Goal: Find specific page/section: Find specific page/section

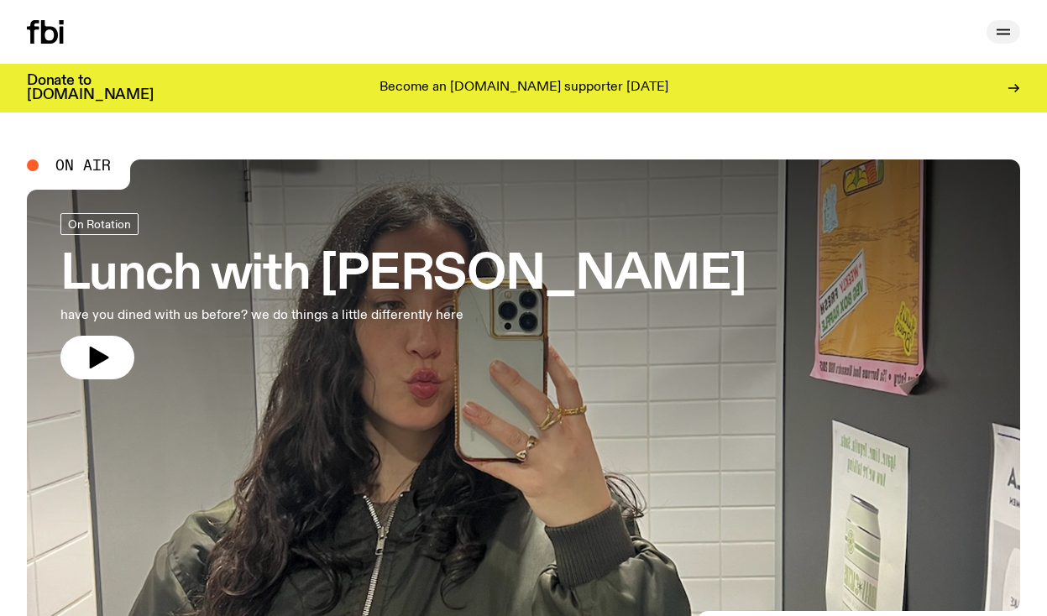
click at [999, 31] on icon "button" at bounding box center [1003, 32] width 20 height 20
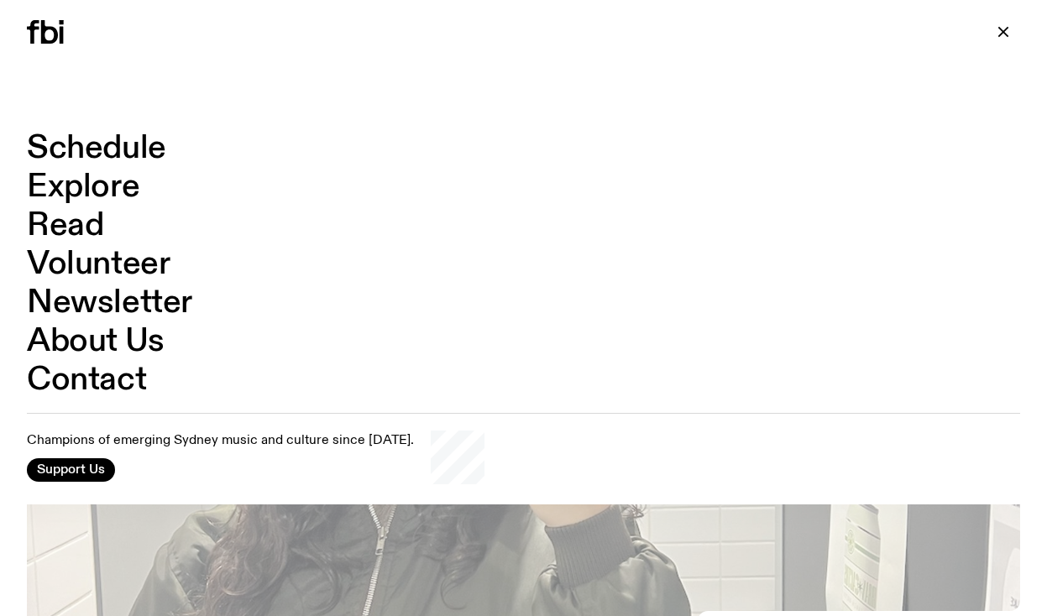
click at [87, 387] on link "Contact" at bounding box center [86, 380] width 119 height 32
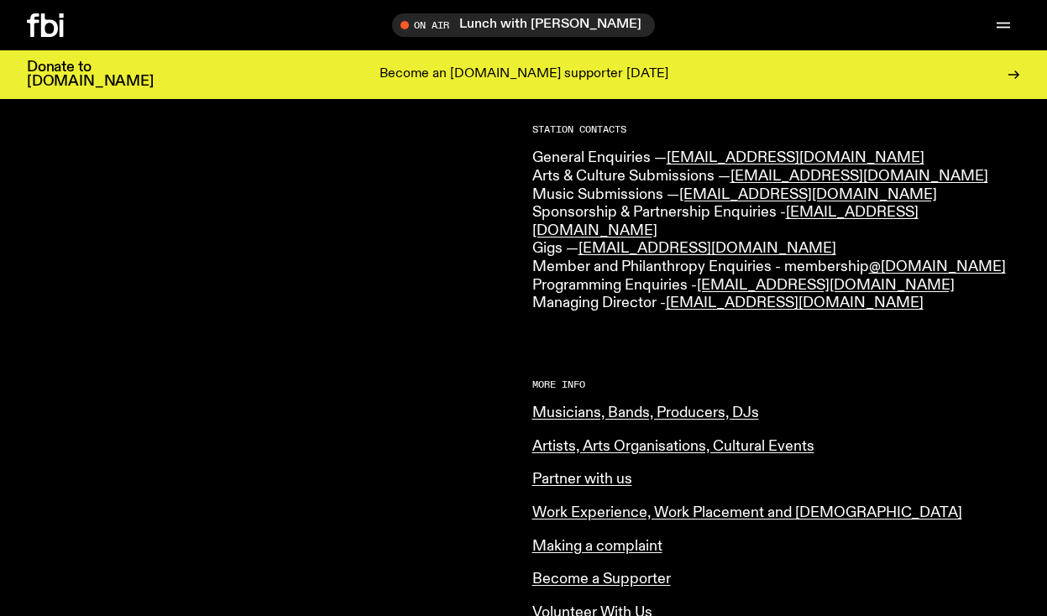
scroll to position [450, 0]
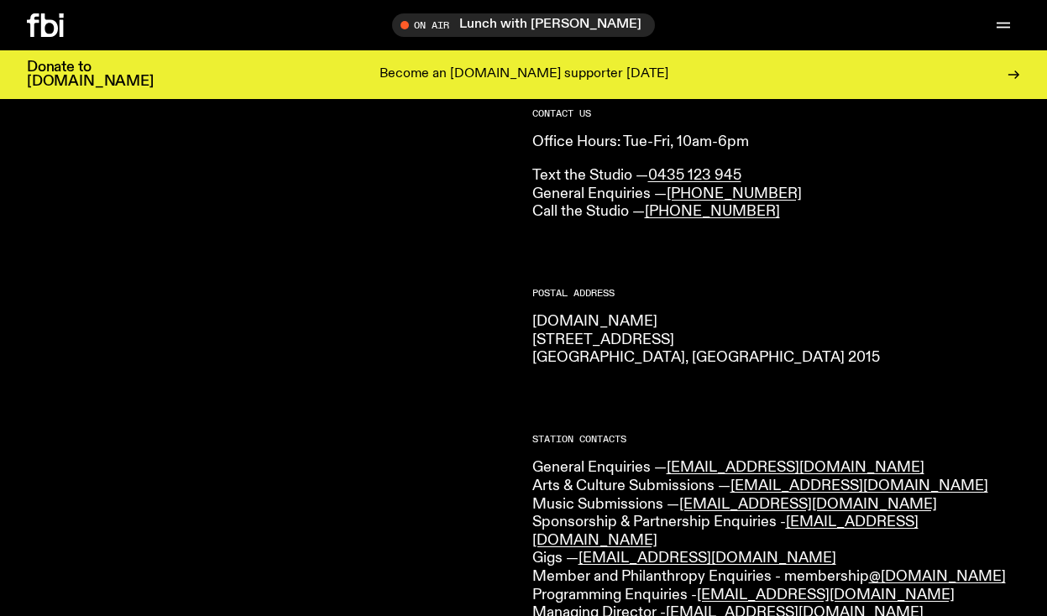
scroll to position [143, 0]
